Goal: Task Accomplishment & Management: Manage account settings

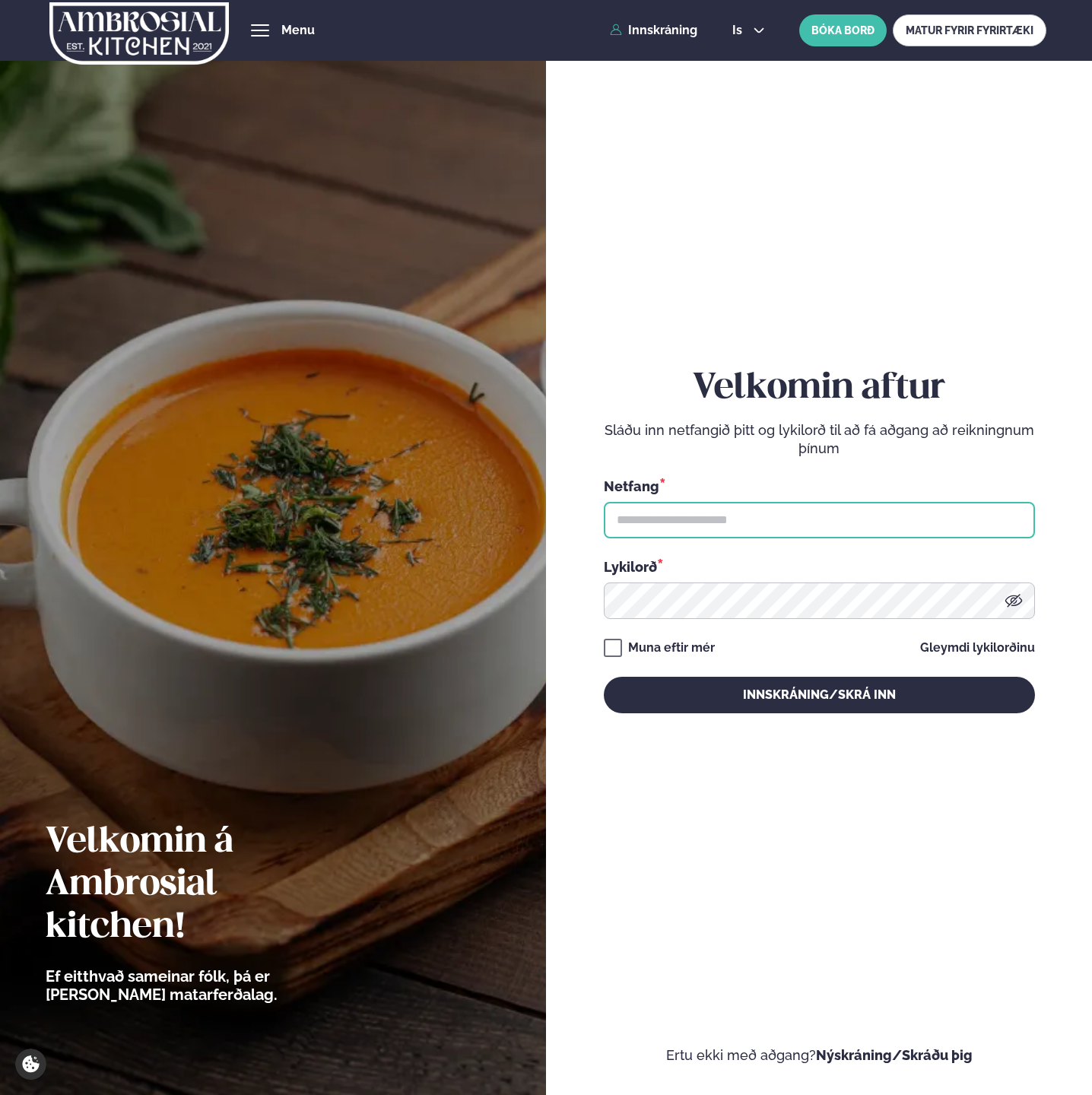
click at [653, 516] on input "text" at bounding box center [820, 520] width 431 height 36
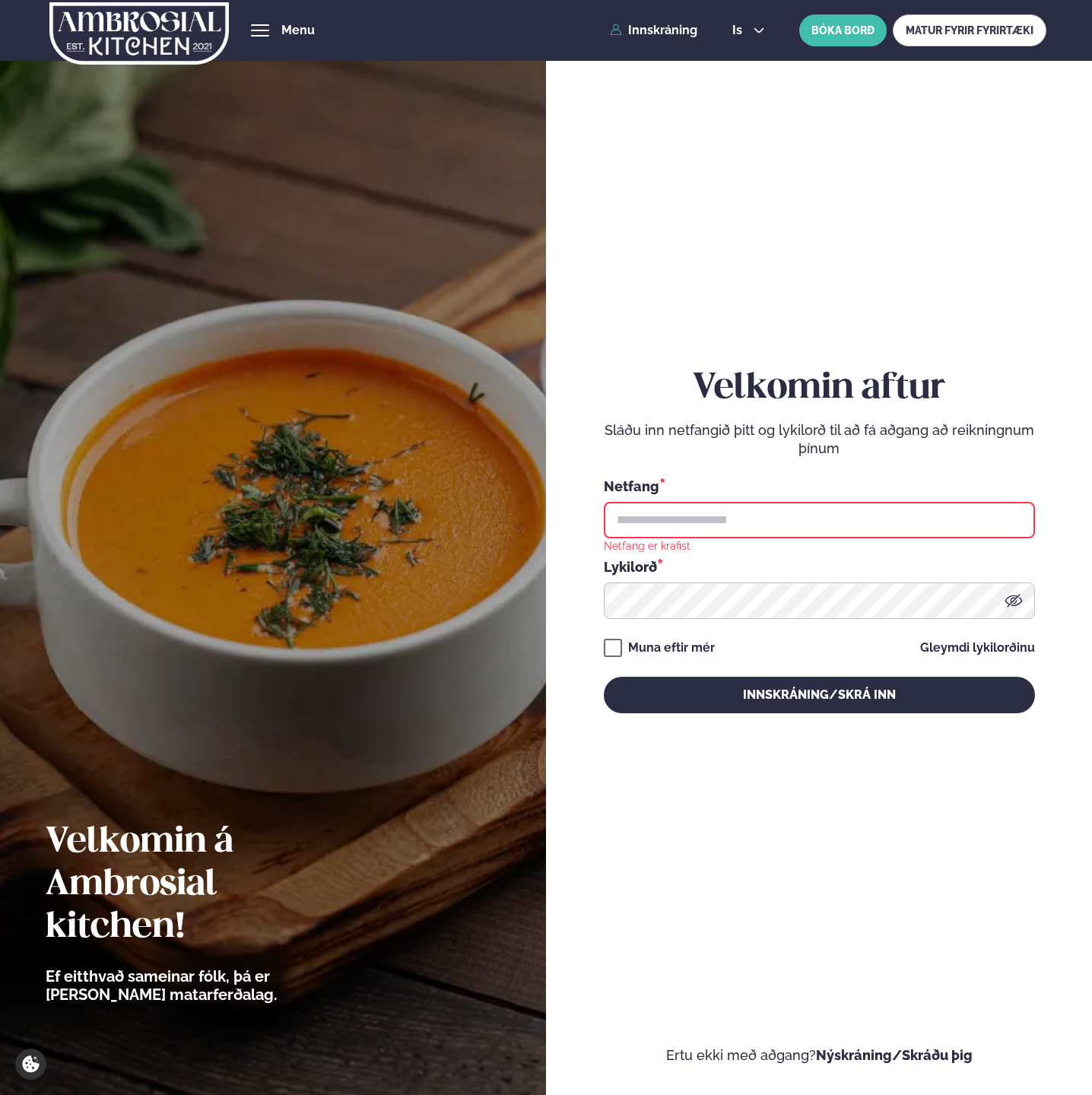
type input "**********"
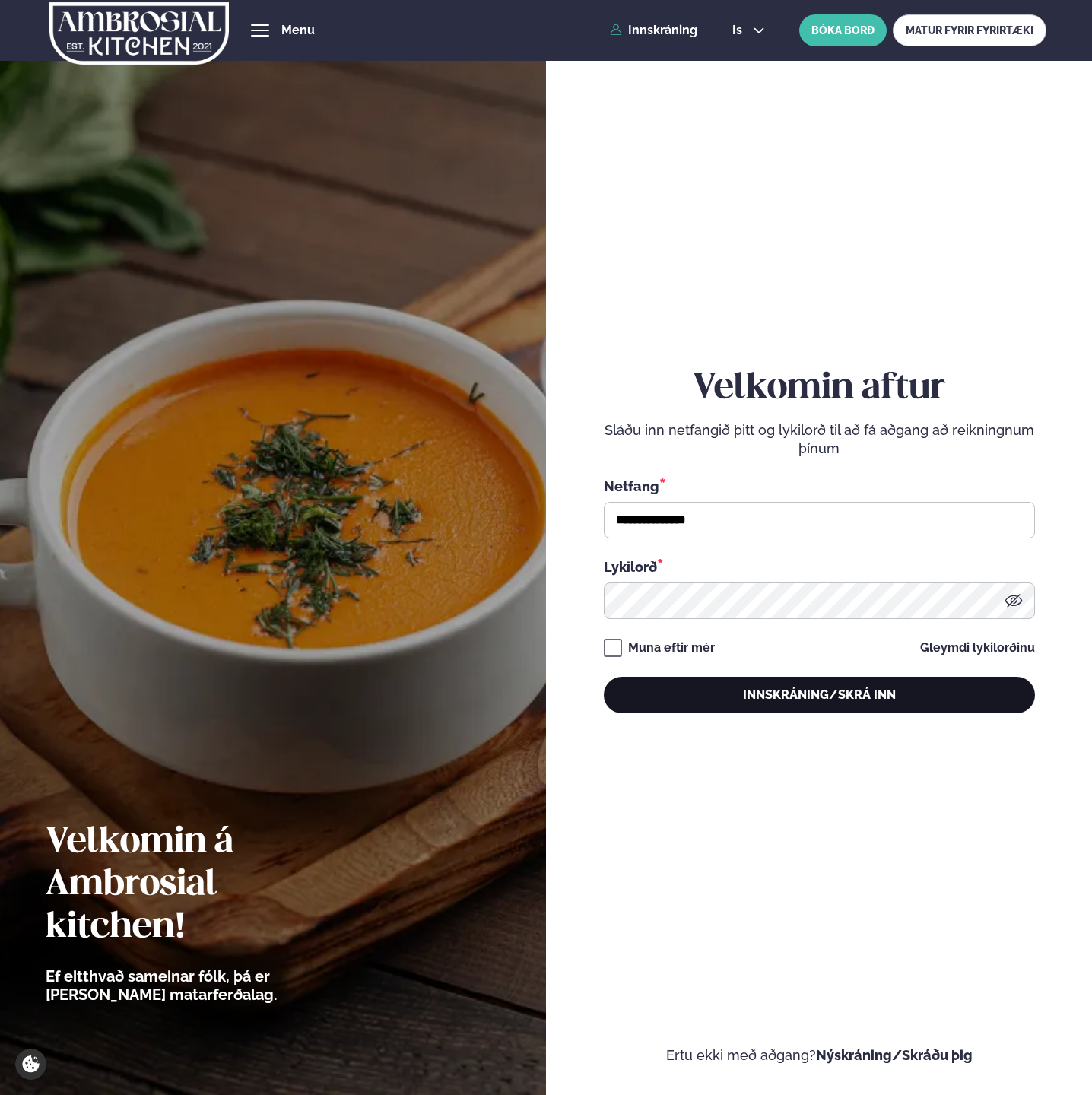
click at [758, 690] on button "Innskráning/Skrá inn" at bounding box center [820, 694] width 431 height 36
